Goal: Information Seeking & Learning: Learn about a topic

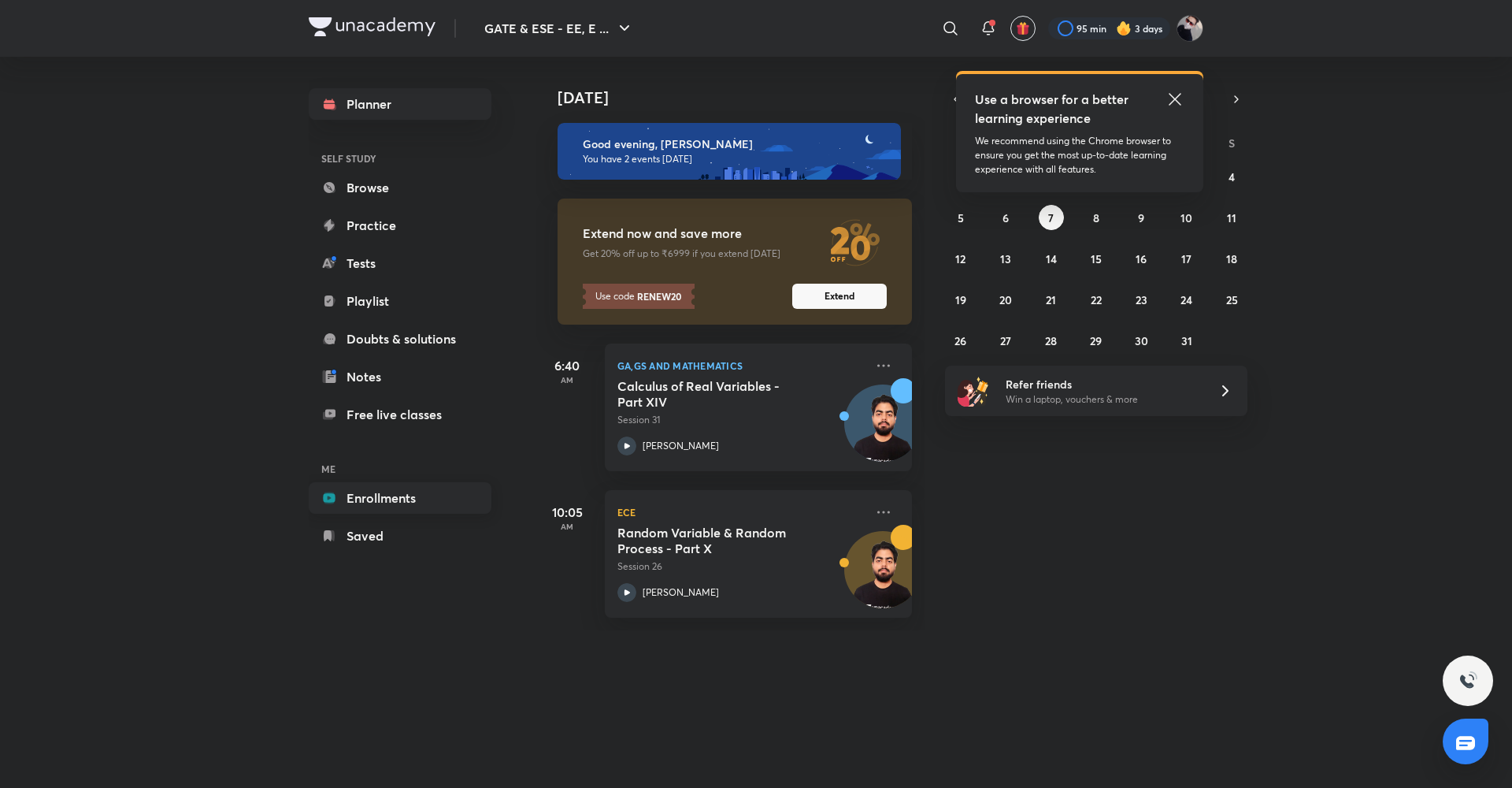
click at [411, 492] on link "Enrollments" at bounding box center [400, 497] width 183 height 32
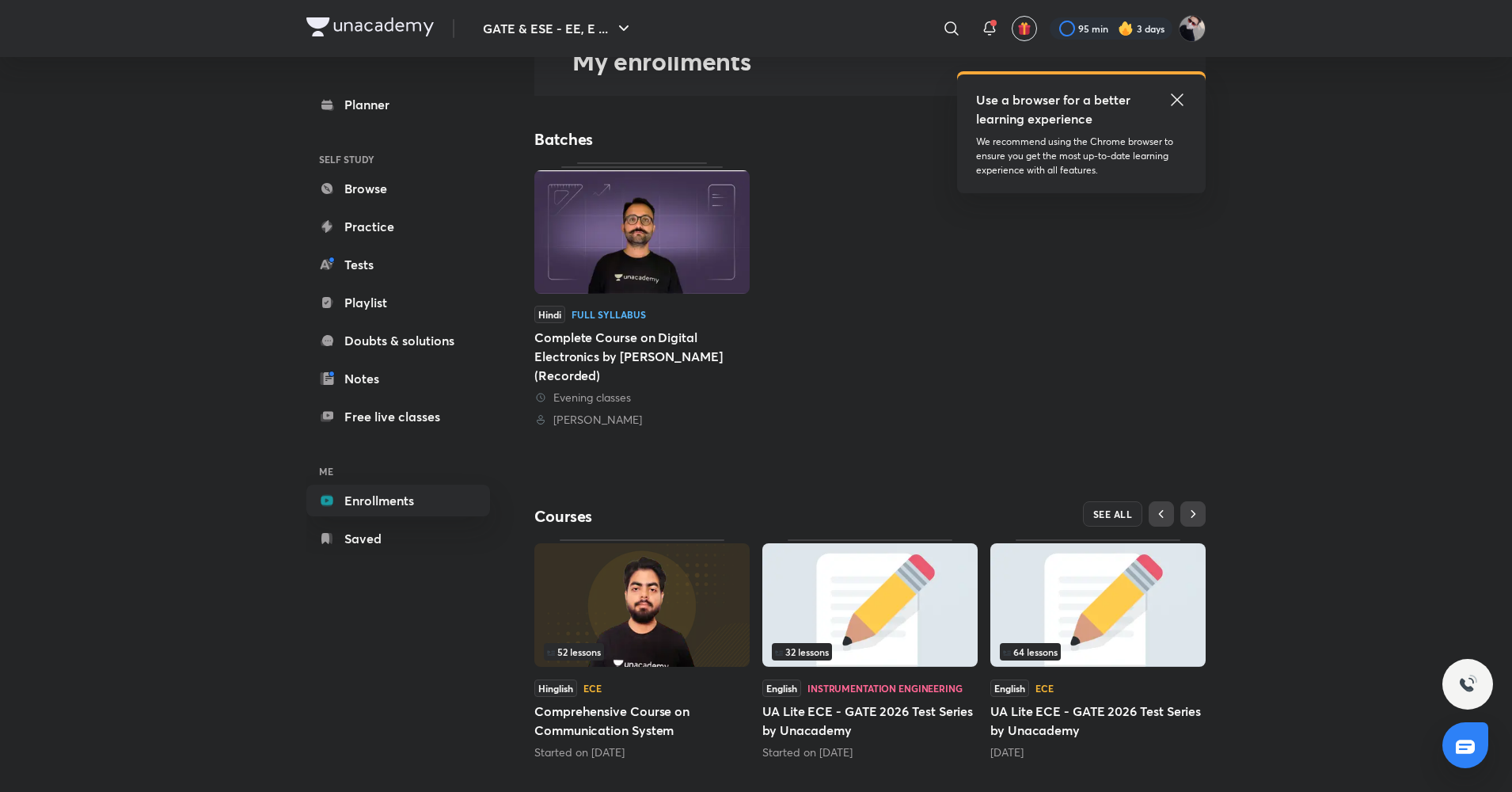
scroll to position [97, 0]
click at [1127, 508] on span "SEE ALL" at bounding box center [1113, 512] width 39 height 11
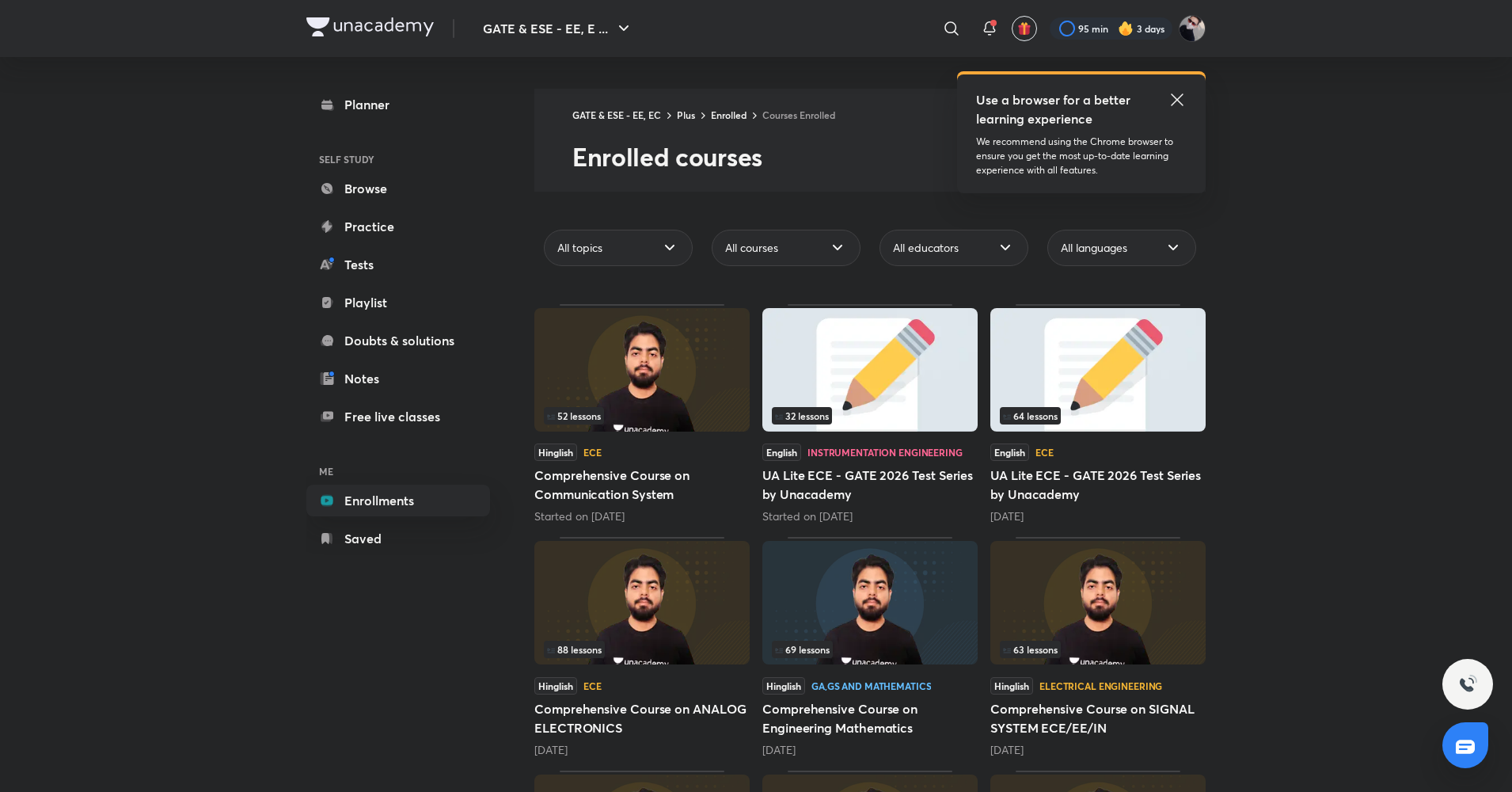
scroll to position [44, 0]
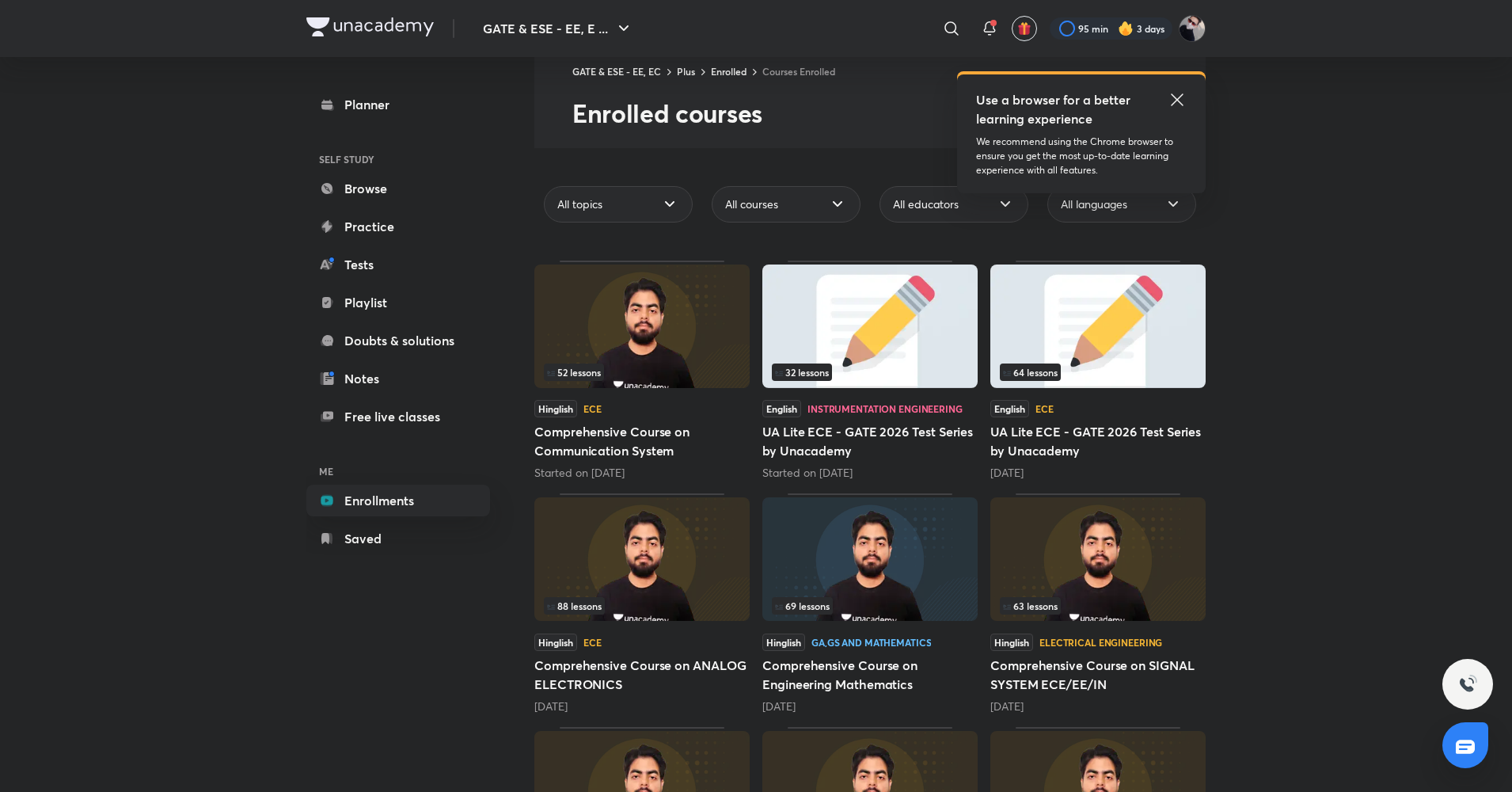
click at [839, 595] on img at bounding box center [869, 559] width 215 height 123
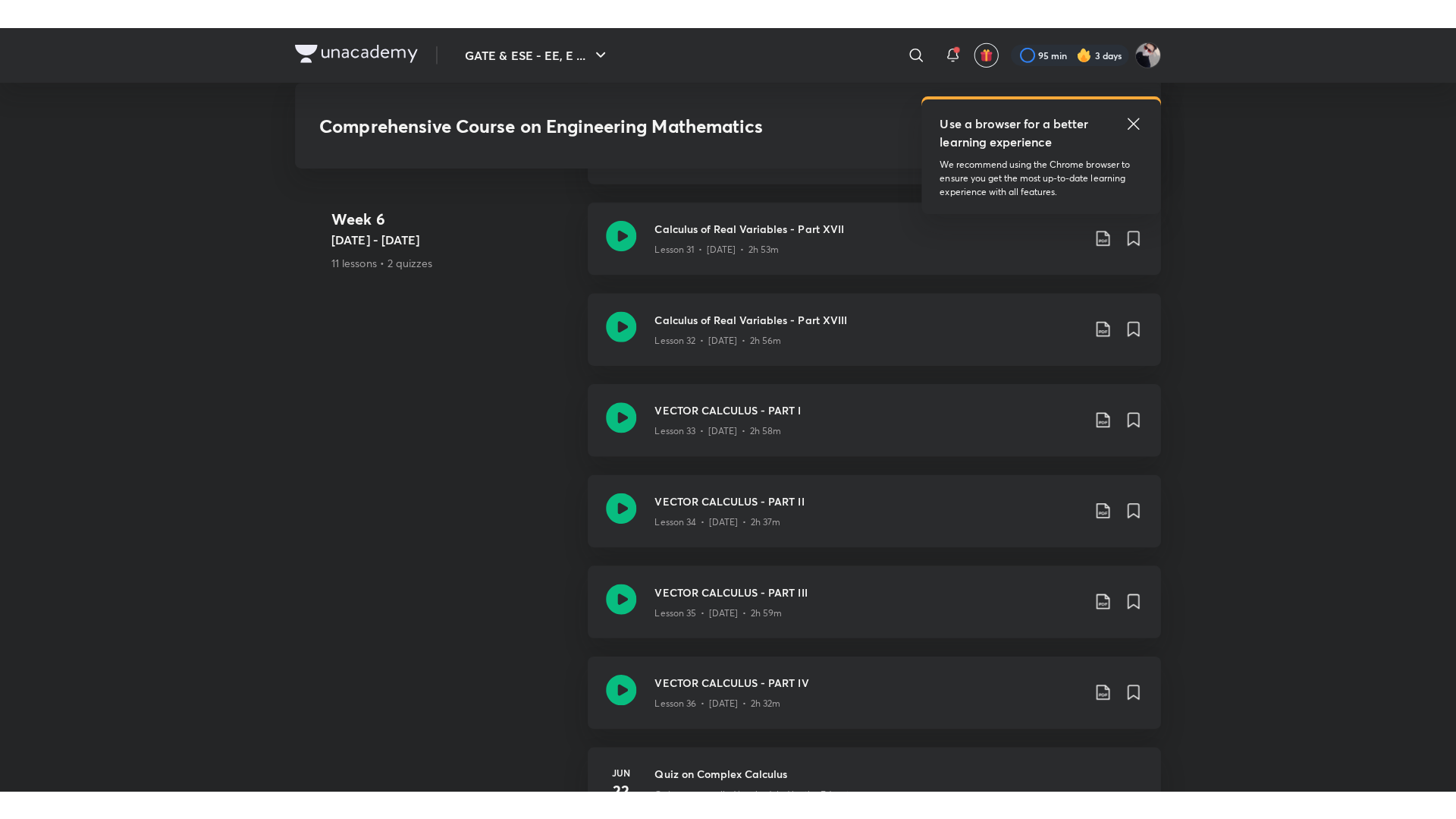
scroll to position [4292, 0]
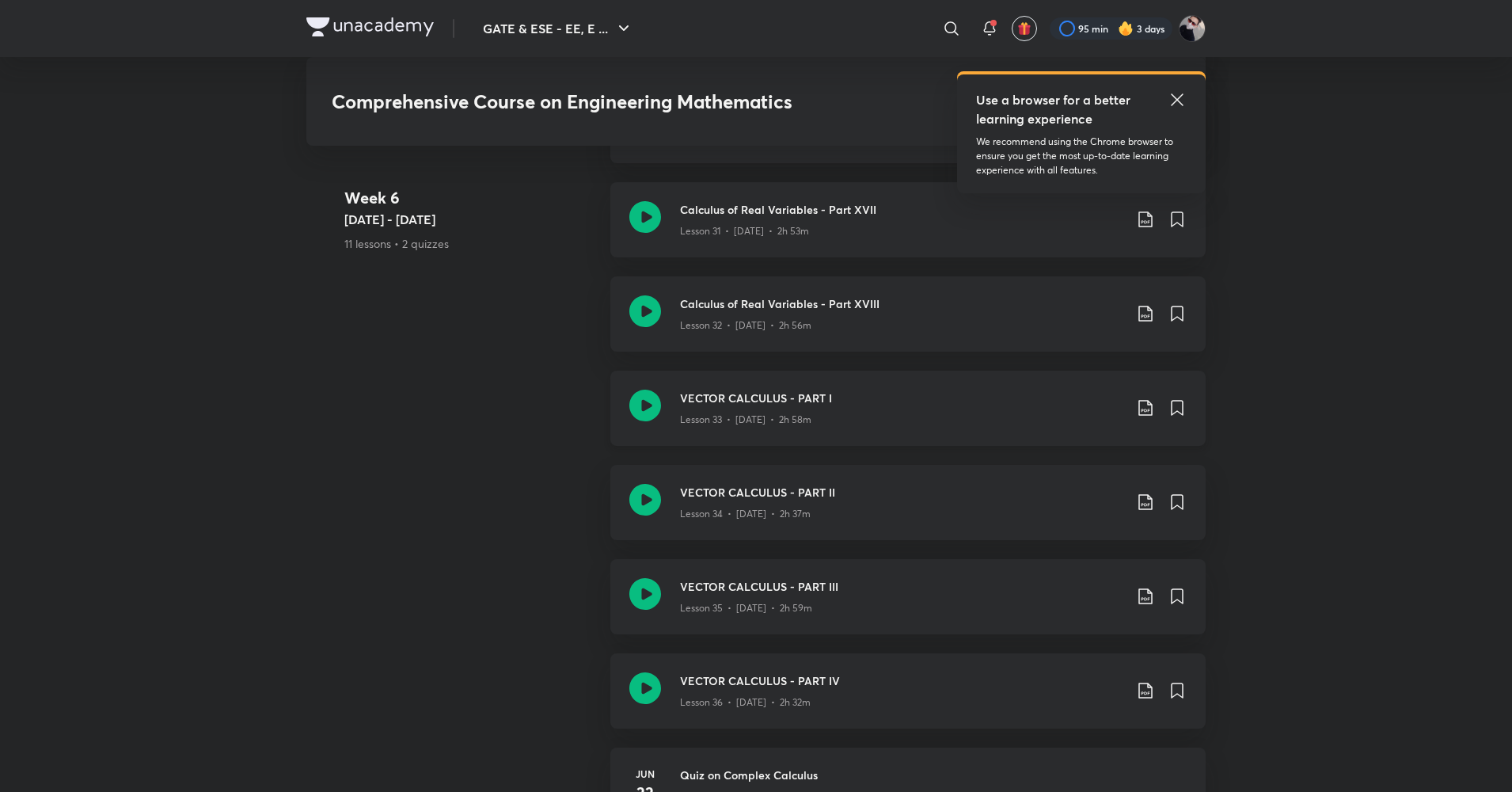
click at [654, 407] on icon at bounding box center [645, 406] width 32 height 32
